Goal: Obtain resource: Obtain resource

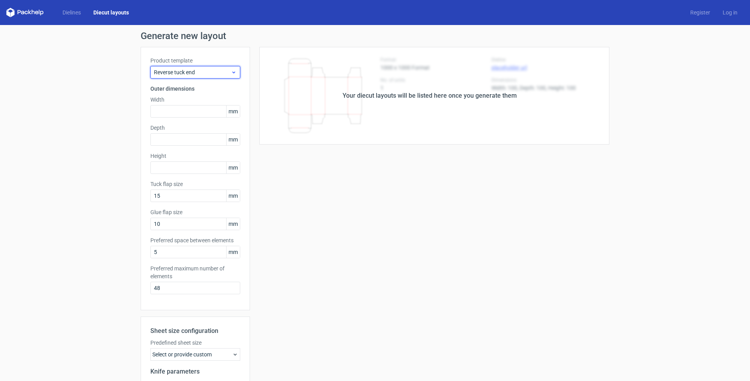
click at [233, 73] on icon at bounding box center [234, 72] width 6 height 6
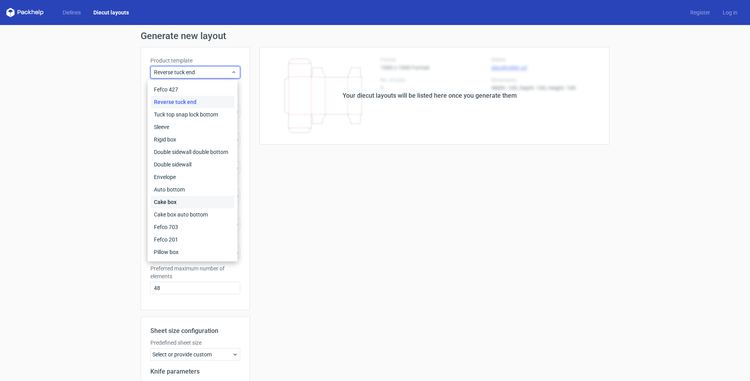
click at [177, 203] on div "Cake box" at bounding box center [193, 202] width 84 height 13
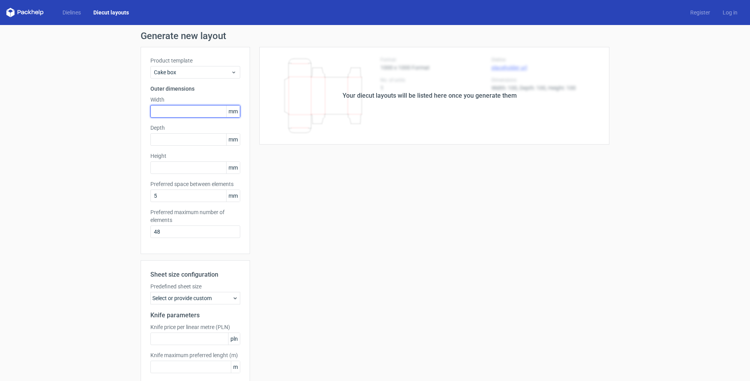
click at [190, 115] on input "text" at bounding box center [195, 111] width 90 height 13
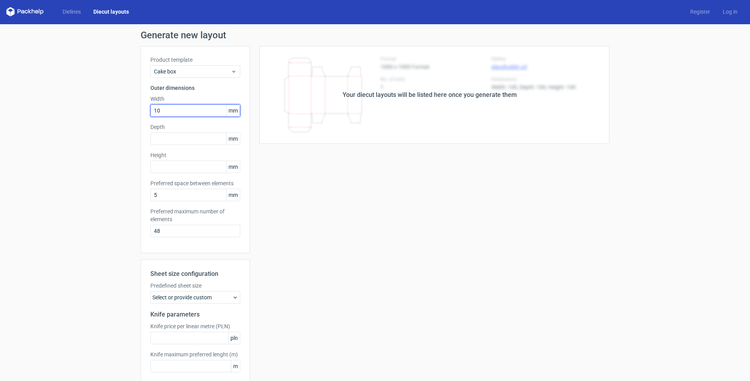
type input "100"
click at [187, 137] on input "text" at bounding box center [195, 138] width 90 height 13
type input "100"
click at [184, 167] on input "text" at bounding box center [195, 167] width 90 height 13
type input "100"
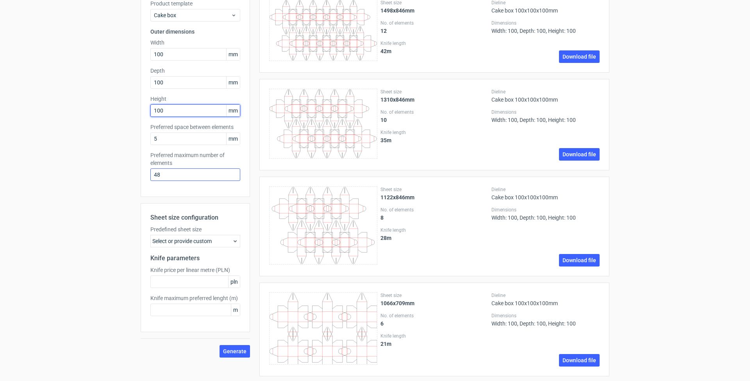
scroll to position [141, 0]
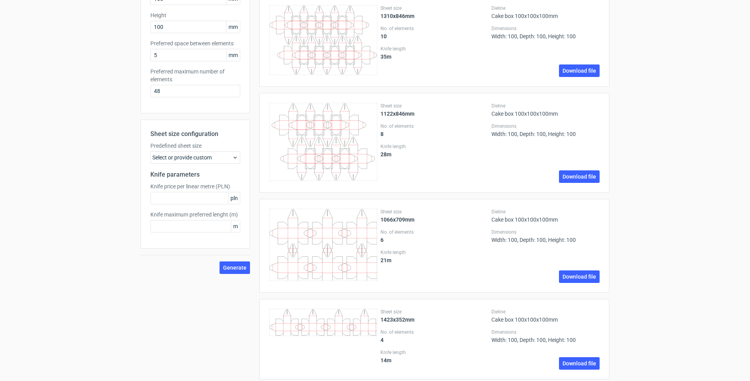
click at [216, 156] on div "Select or provide custom" at bounding box center [195, 157] width 90 height 13
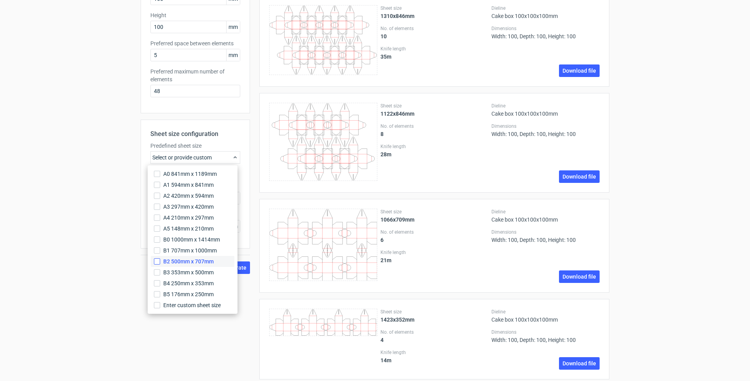
click at [156, 259] on input "B2 500mm x 707mm" at bounding box center [157, 261] width 6 height 6
click at [103, 175] on div "Generate new layout Product template Cake box Outer dimensions Width 100 mm Dep…" at bounding box center [375, 277] width 750 height 787
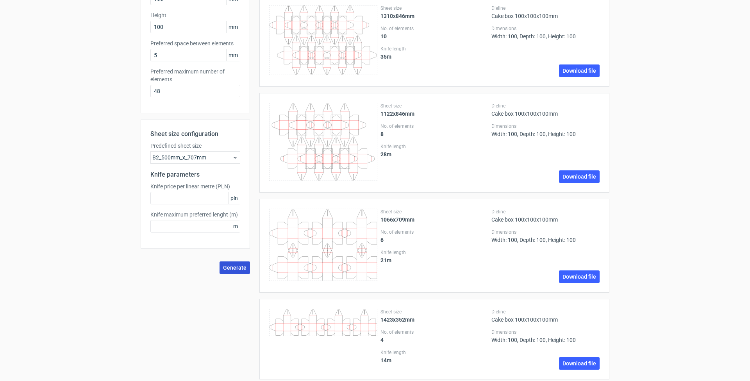
click at [242, 270] on span "Generate" at bounding box center [234, 267] width 23 height 5
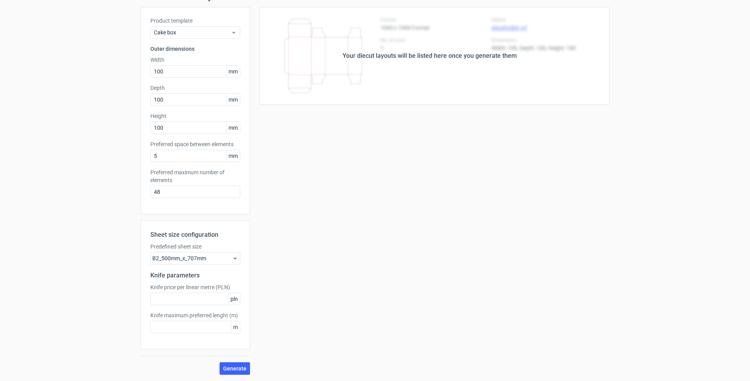
scroll to position [40, 0]
click at [241, 370] on span "Generate" at bounding box center [234, 368] width 23 height 5
click at [198, 188] on input "48" at bounding box center [195, 192] width 90 height 13
click at [224, 253] on div "B2_500mm_x_707mm" at bounding box center [195, 258] width 90 height 13
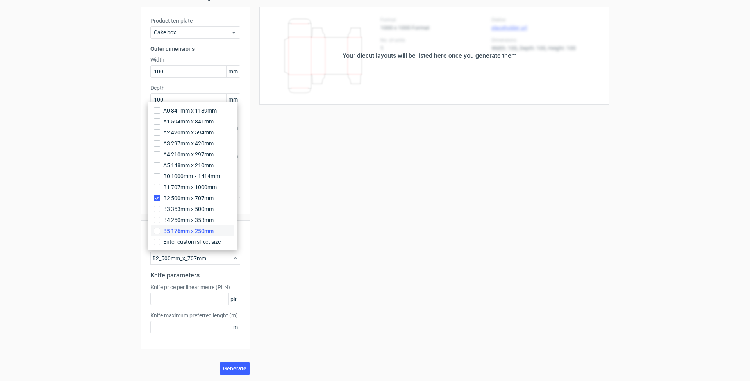
click at [193, 232] on span "B5 176mm x 250mm" at bounding box center [188, 231] width 50 height 8
click at [160, 232] on input "B5 176mm x 250mm" at bounding box center [157, 231] width 6 height 6
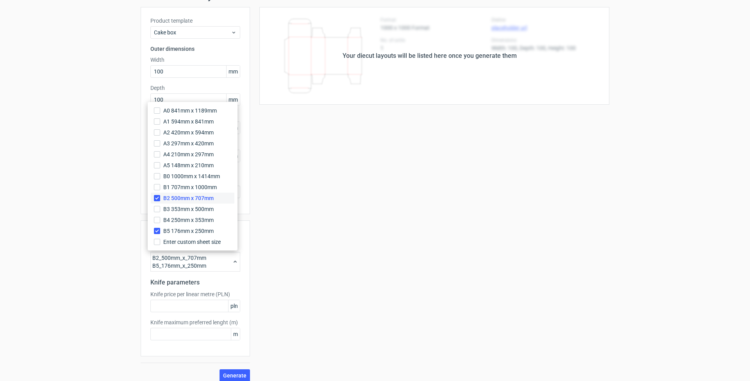
click at [158, 200] on input "B2 500mm x 707mm" at bounding box center [157, 198] width 6 height 6
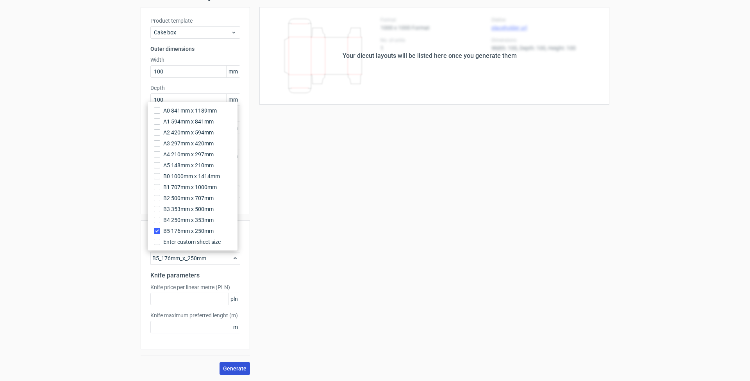
click at [236, 366] on span "Generate" at bounding box center [234, 368] width 23 height 5
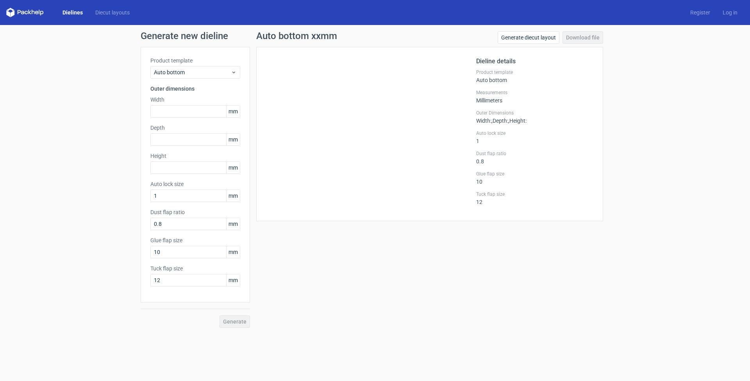
click at [229, 320] on div "Generate" at bounding box center [195, 314] width 109 height 25
click at [188, 141] on input "text" at bounding box center [195, 139] width 90 height 13
click at [187, 114] on input "text" at bounding box center [195, 111] width 90 height 13
type input "200"
click at [184, 140] on input "text" at bounding box center [195, 139] width 90 height 13
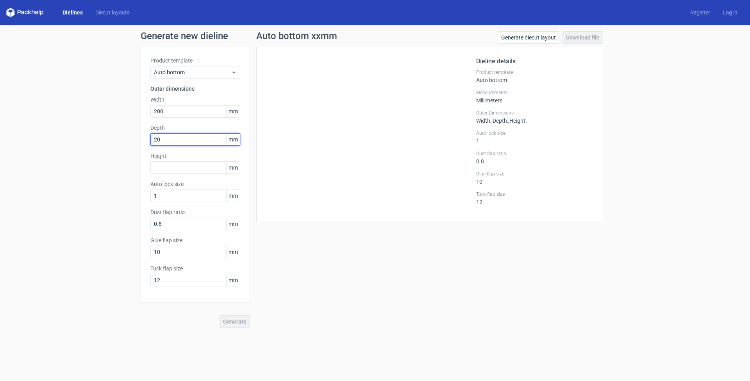
type input "200"
click at [181, 168] on input "text" at bounding box center [195, 167] width 90 height 13
type input "100"
click at [233, 323] on span "Generate" at bounding box center [234, 321] width 23 height 5
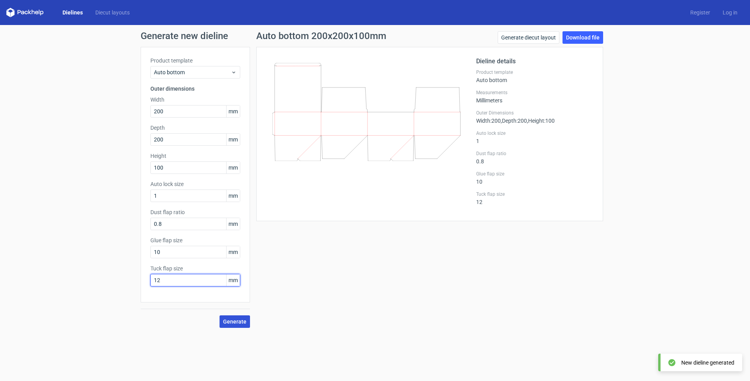
drag, startPoint x: 176, startPoint y: 281, endPoint x: 74, endPoint y: 277, distance: 101.7
click at [74, 277] on div "Generate new dieline Product template Auto bottom Outer dimensions Width 200 mm…" at bounding box center [375, 179] width 750 height 309
type input "15"
click at [243, 324] on span "Generate" at bounding box center [234, 321] width 23 height 5
click at [192, 226] on input "0.8" at bounding box center [195, 224] width 90 height 13
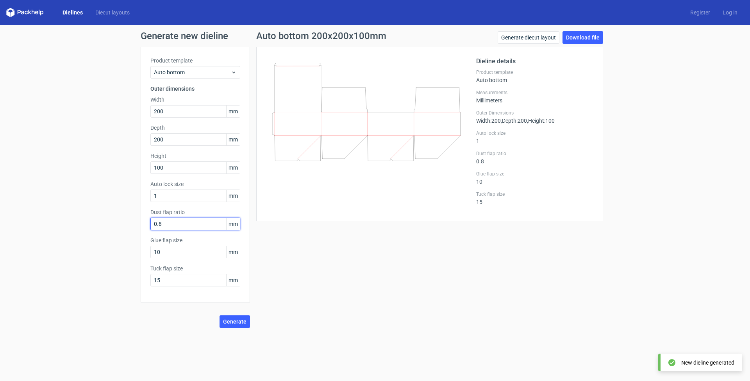
drag, startPoint x: 195, startPoint y: 224, endPoint x: 111, endPoint y: 213, distance: 84.3
click at [111, 213] on div "Generate new dieline Product template Auto bottom Outer dimensions Width 200 mm…" at bounding box center [375, 179] width 750 height 309
type input "10"
click at [231, 323] on span "Generate" at bounding box center [234, 321] width 23 height 5
click at [238, 323] on span "Generate" at bounding box center [234, 321] width 23 height 5
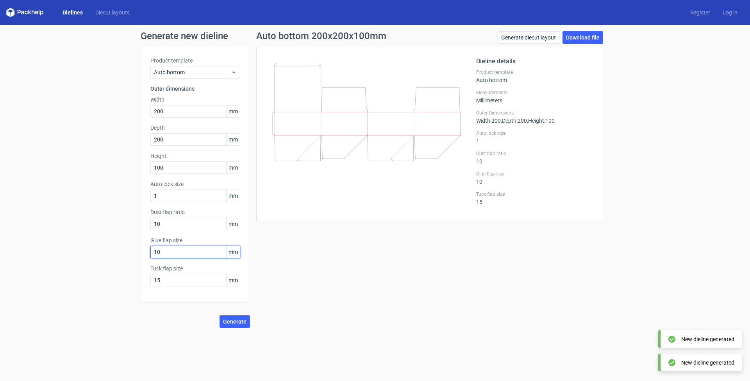
drag, startPoint x: 183, startPoint y: 251, endPoint x: 128, endPoint y: 247, distance: 55.3
click at [128, 247] on div "Generate new dieline Product template Auto bottom Outer dimensions Width 200 mm…" at bounding box center [375, 179] width 750 height 309
type input "15"
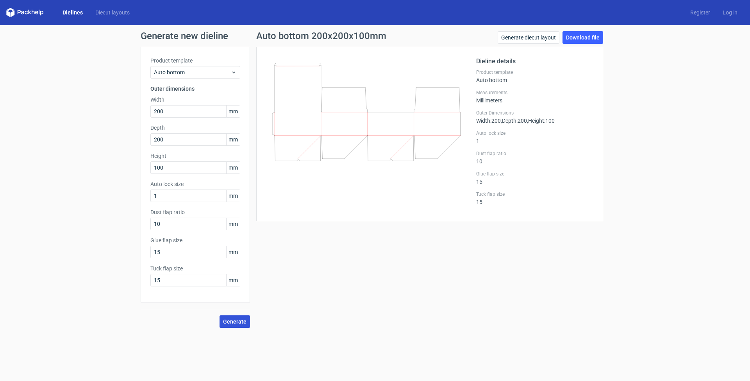
click at [240, 324] on span "Generate" at bounding box center [234, 321] width 23 height 5
click at [226, 73] on span "Auto bottom" at bounding box center [192, 72] width 77 height 8
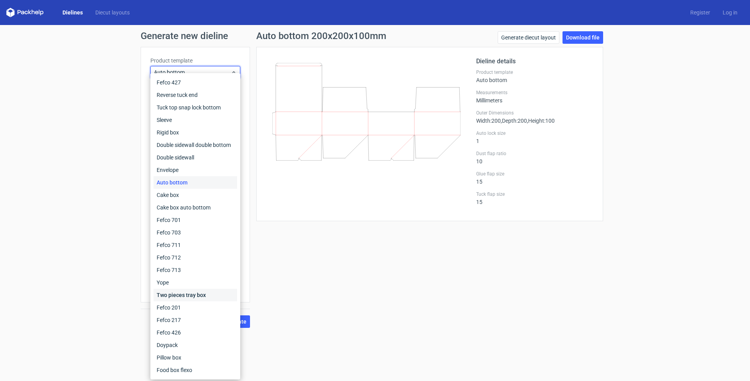
click at [188, 293] on div "Two pieces tray box" at bounding box center [196, 295] width 84 height 13
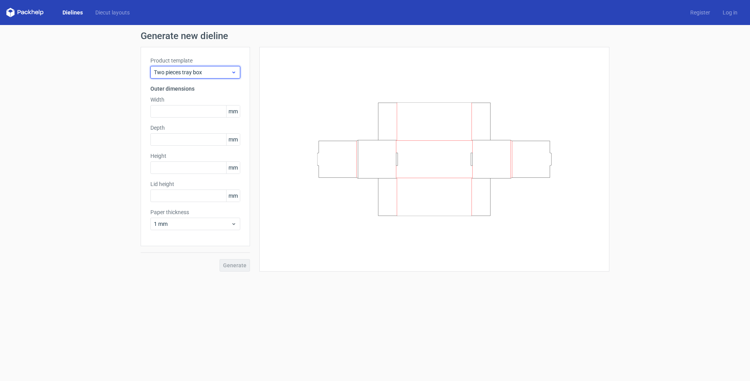
click at [235, 74] on icon at bounding box center [234, 72] width 6 height 6
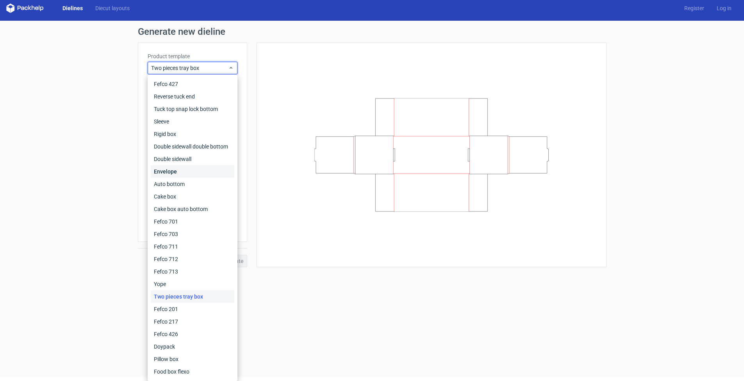
click at [186, 172] on div "Envelope" at bounding box center [193, 171] width 84 height 13
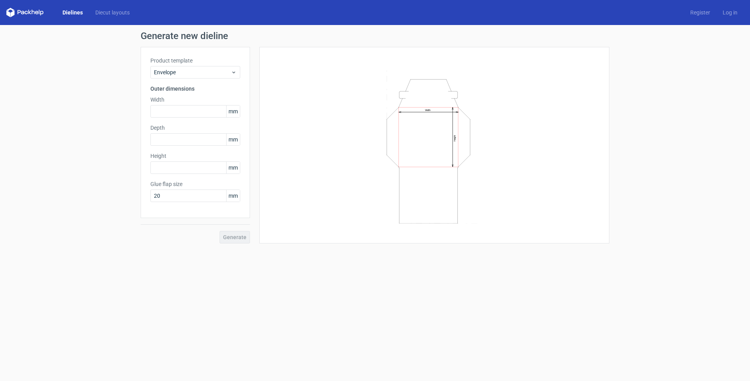
scroll to position [4, 0]
click at [233, 66] on div "Envelope" at bounding box center [195, 72] width 90 height 13
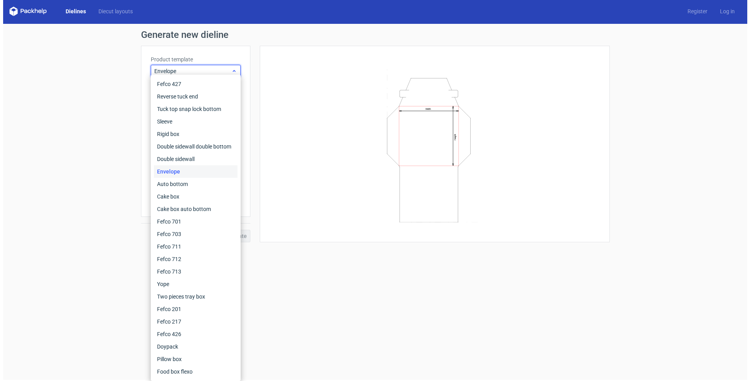
scroll to position [0, 0]
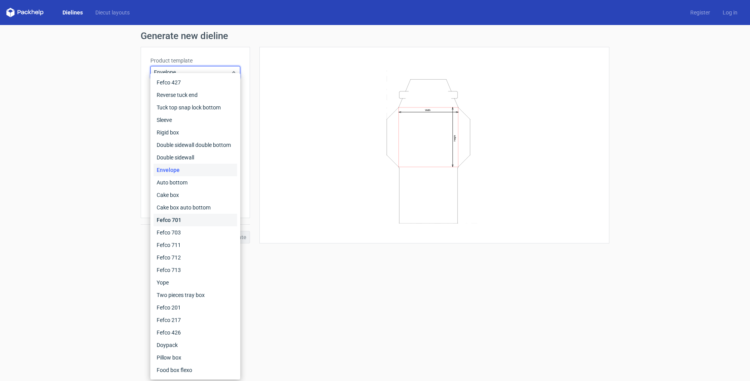
click at [185, 221] on div "Fefco 701" at bounding box center [196, 220] width 84 height 13
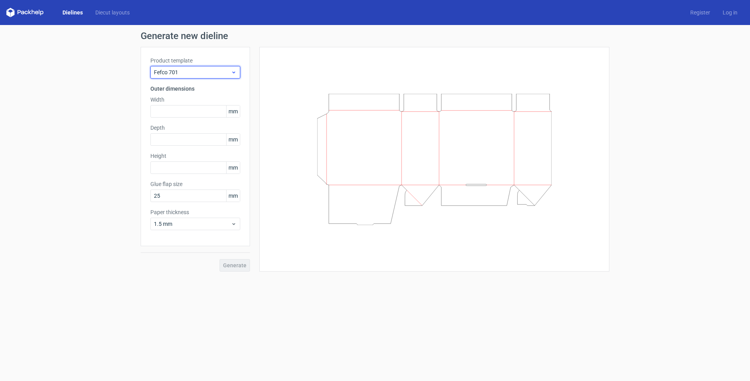
scroll to position [0, 0]
click at [237, 71] on div "Fefco 701" at bounding box center [195, 72] width 90 height 13
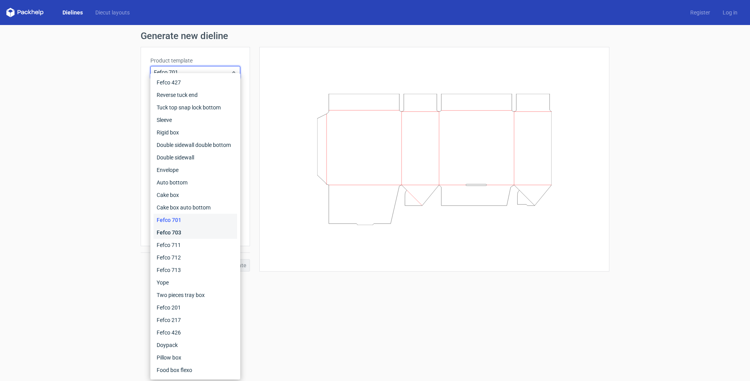
click at [176, 231] on div "Fefco 703" at bounding box center [196, 232] width 84 height 13
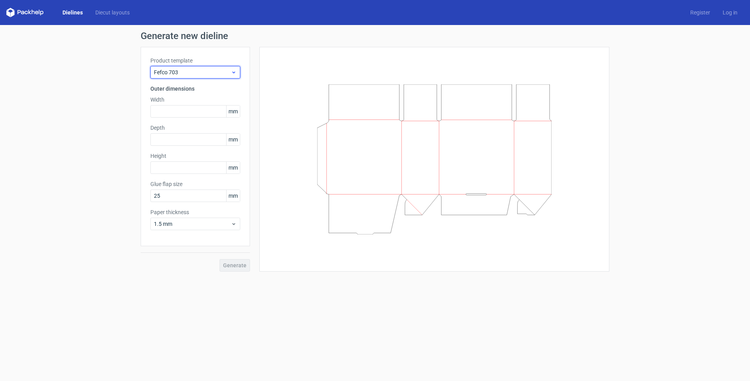
click at [230, 75] on span "Fefco 703" at bounding box center [192, 72] width 77 height 8
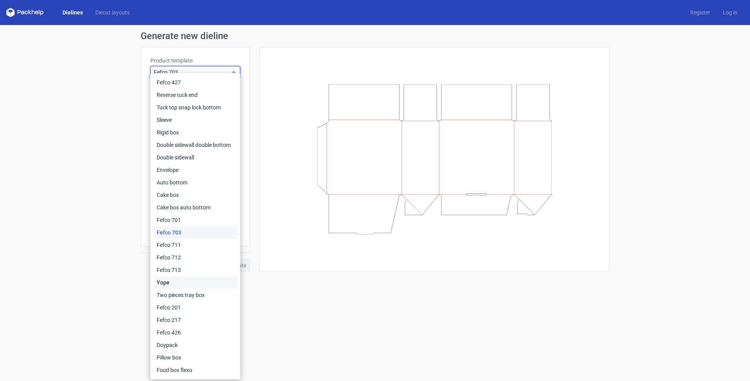
click at [179, 286] on div "Yope" at bounding box center [196, 282] width 84 height 13
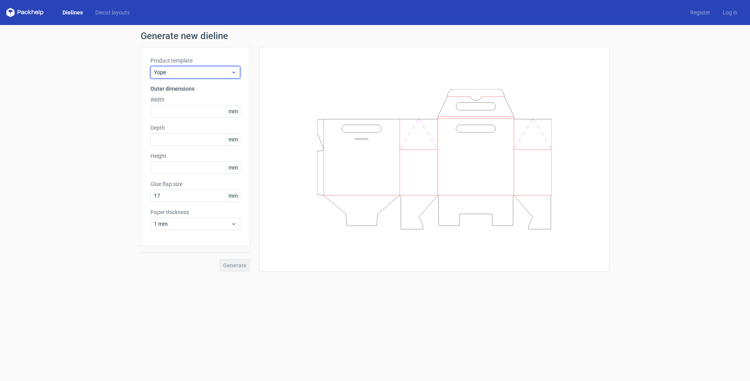
click at [235, 71] on icon at bounding box center [234, 72] width 6 height 6
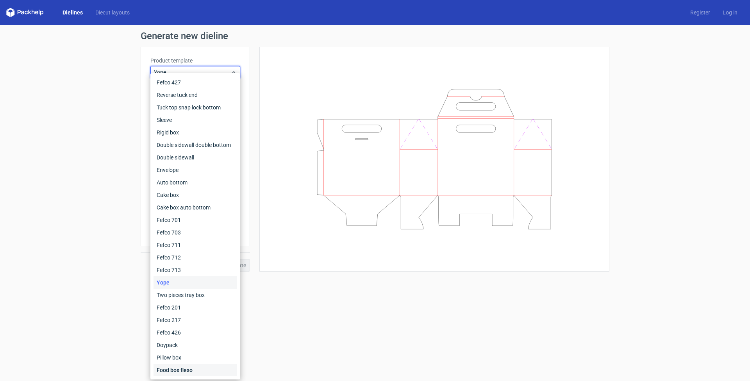
click at [178, 368] on div "Food box flexo" at bounding box center [196, 370] width 84 height 13
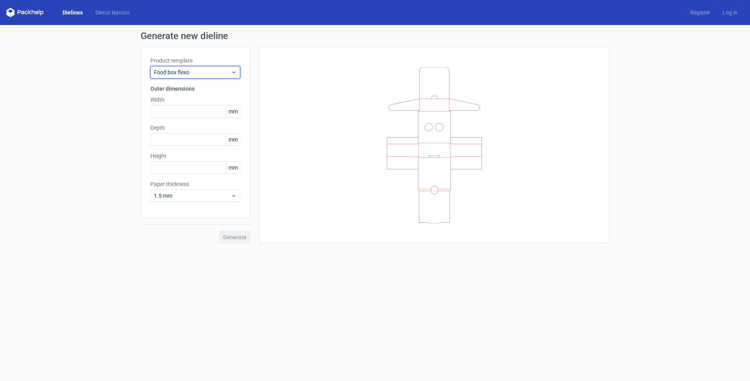
click at [221, 73] on span "Food box flexo" at bounding box center [192, 72] width 77 height 8
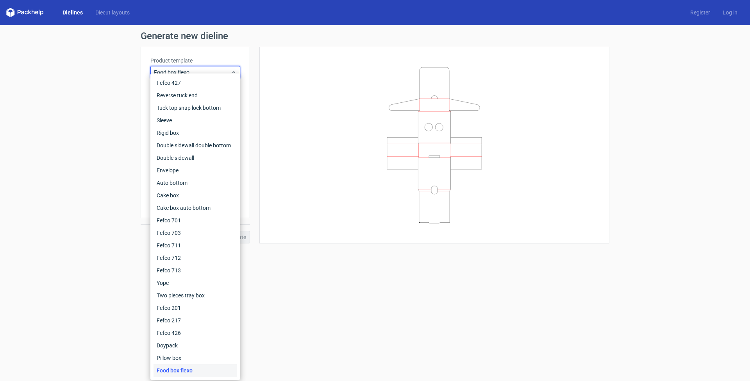
scroll to position [0, 0]
click at [187, 209] on div "Cake box auto bottom" at bounding box center [196, 208] width 84 height 13
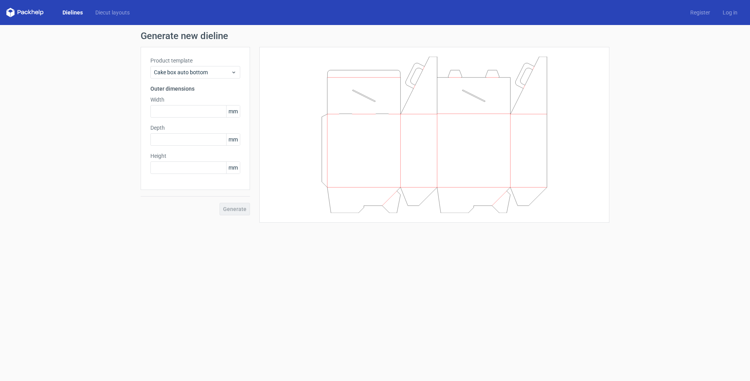
click at [366, 283] on form "Generate new dieline Product template Cake box auto bottom Outer dimensions Wid…" at bounding box center [375, 203] width 750 height 356
